Goal: Entertainment & Leisure: Consume media (video, audio)

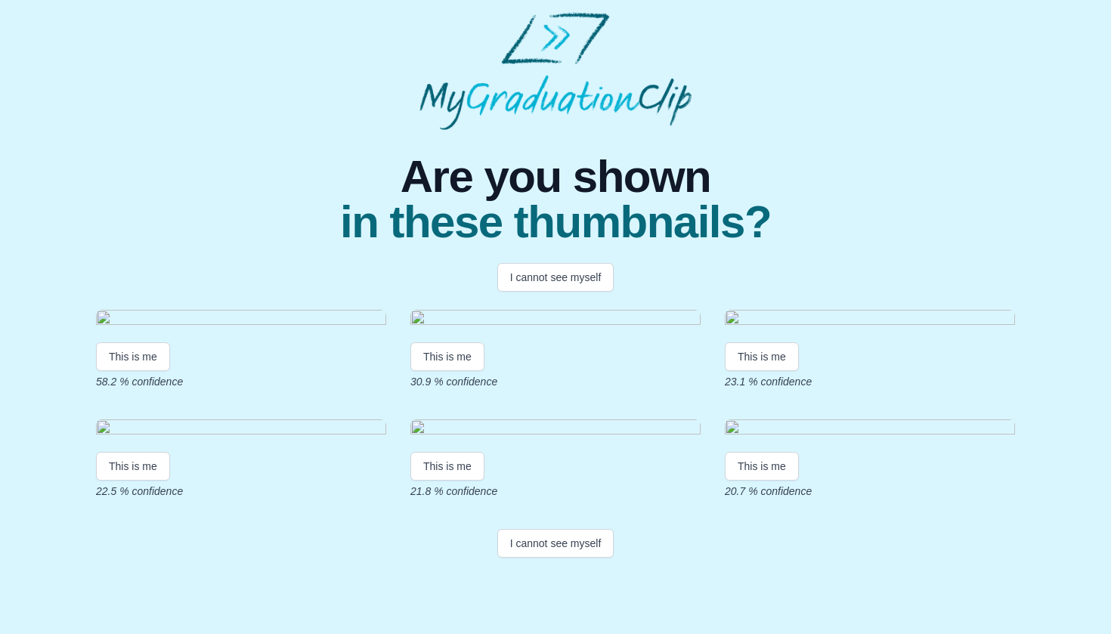
click at [317, 330] on img at bounding box center [241, 320] width 290 height 20
click at [149, 371] on button "This is me" at bounding box center [133, 356] width 74 height 29
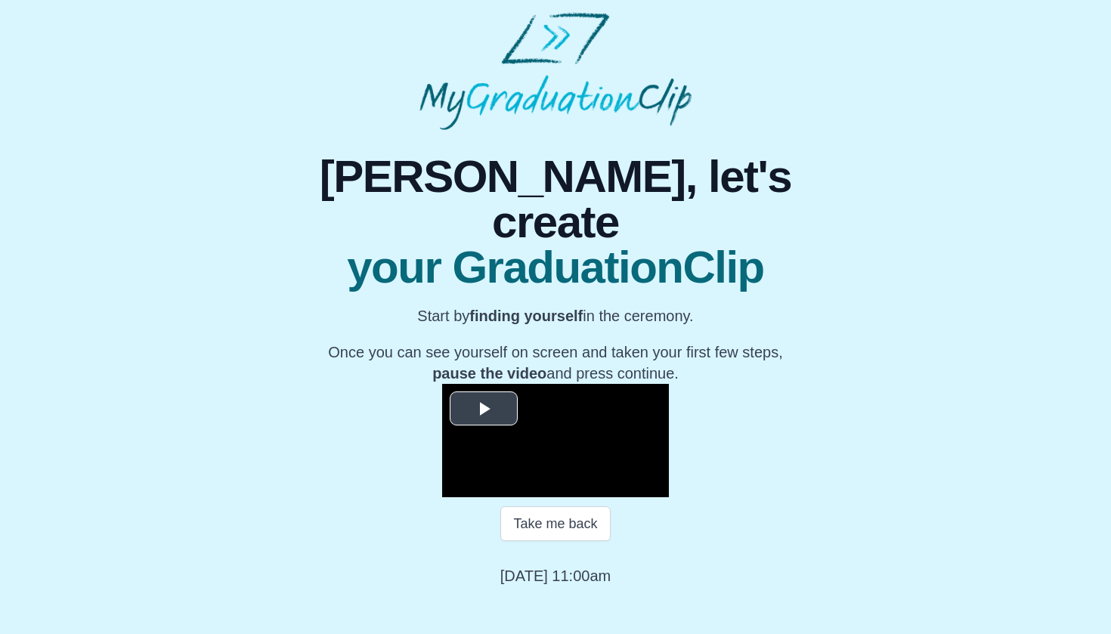
scroll to position [119, 0]
click at [484, 409] on span "Video Player" at bounding box center [484, 409] width 0 height 0
click at [457, 486] on span "Video Player" at bounding box center [457, 486] width 0 height 0
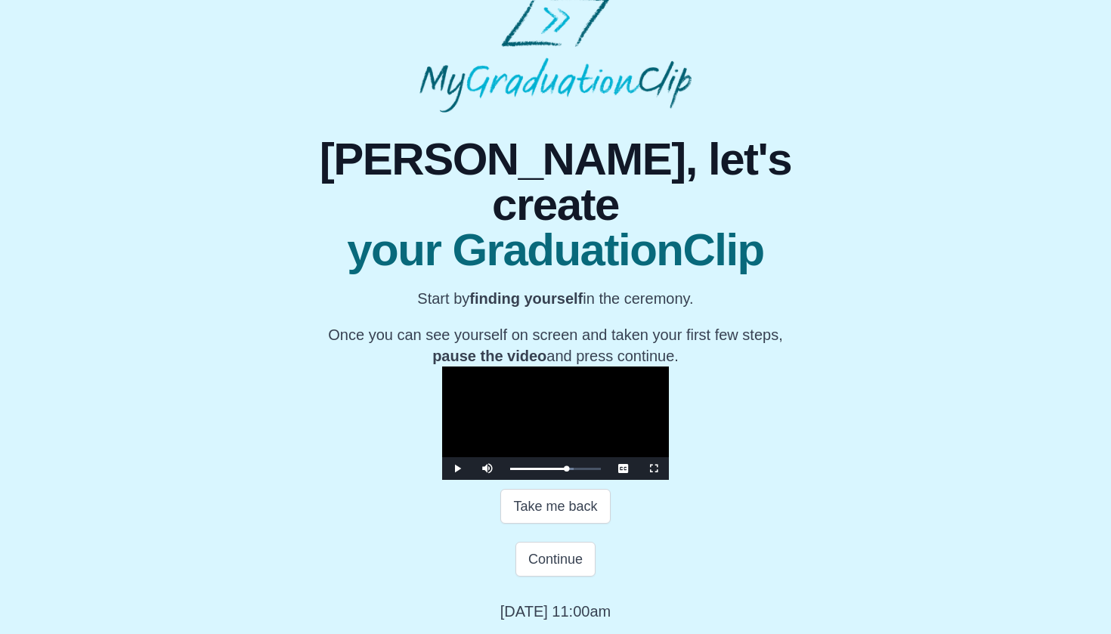
click at [457, 469] on span "Video Player" at bounding box center [457, 469] width 0 height 0
click at [571, 524] on button "Take me back" at bounding box center [555, 506] width 110 height 35
click at [457, 469] on span "Video Player" at bounding box center [457, 469] width 0 height 0
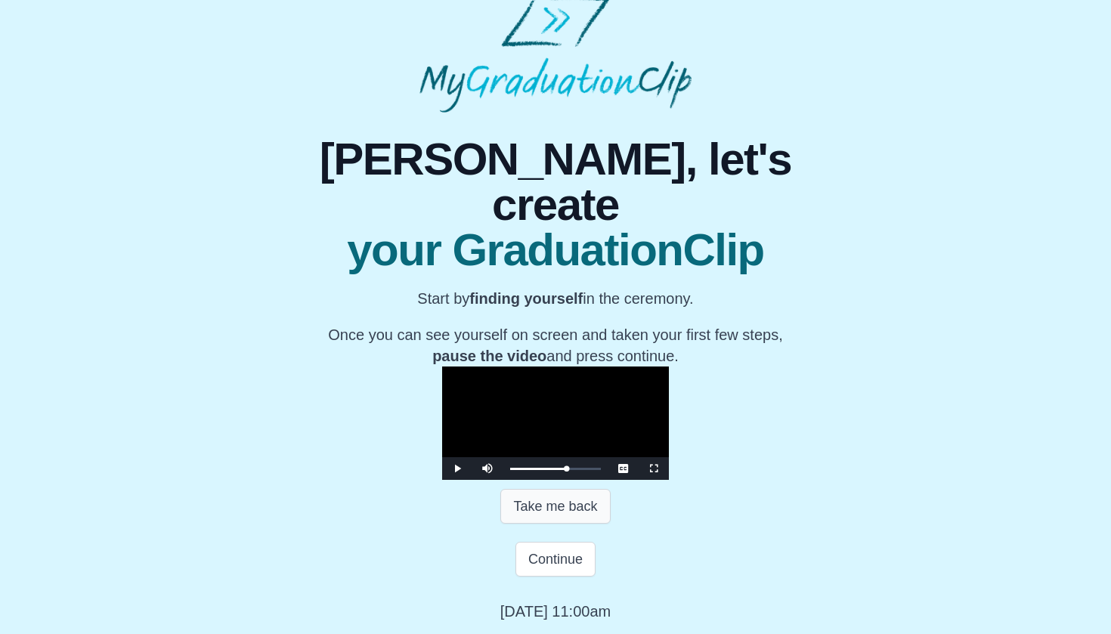
click at [546, 524] on button "Take me back" at bounding box center [555, 506] width 110 height 35
click at [457, 469] on span "Video Player" at bounding box center [457, 469] width 0 height 0
click at [442, 430] on video "Video Player" at bounding box center [555, 423] width 227 height 113
